Goal: Task Accomplishment & Management: Manage account settings

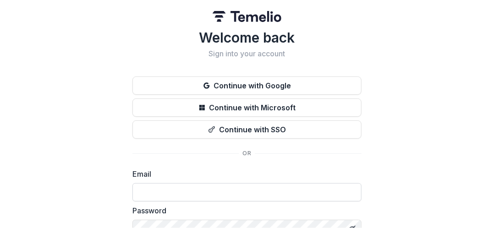
click at [160, 199] on input at bounding box center [246, 192] width 229 height 18
click at [178, 193] on input at bounding box center [246, 192] width 229 height 18
type input "**********"
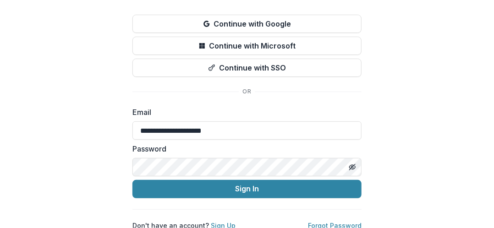
scroll to position [71, 0]
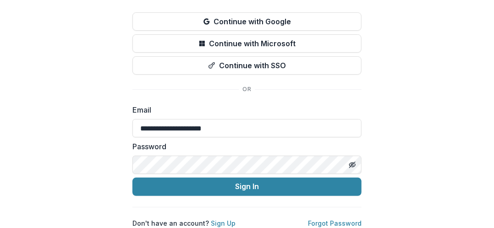
click at [132, 178] on button "Sign In" at bounding box center [246, 187] width 229 height 18
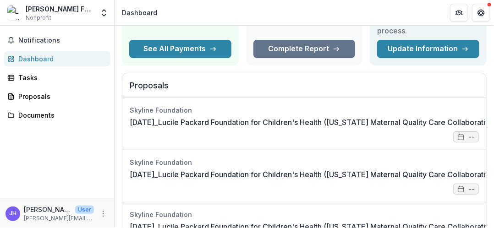
scroll to position [90, 0]
